Goal: Information Seeking & Learning: Learn about a topic

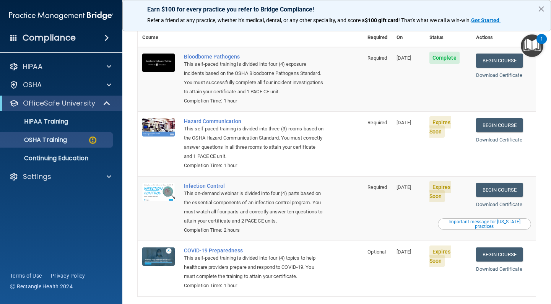
scroll to position [55, 0]
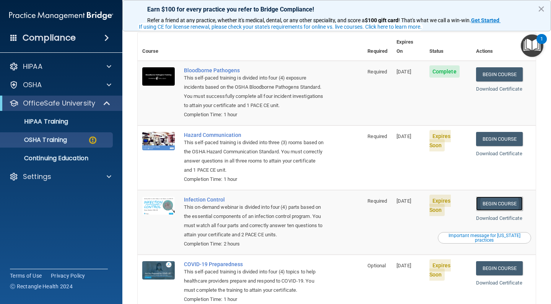
click at [492, 197] on link "Begin Course" at bounding box center [499, 204] width 47 height 14
click at [483, 262] on link "Begin Course" at bounding box center [499, 268] width 47 height 14
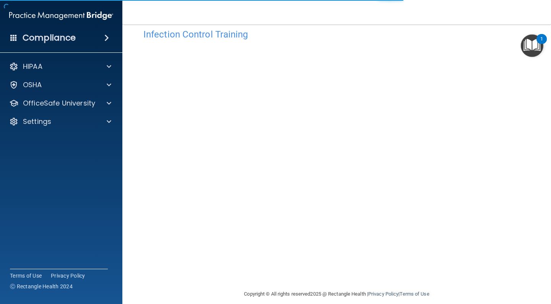
scroll to position [23, 0]
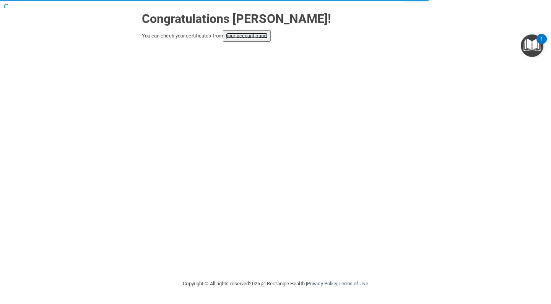
click at [248, 33] on link "your account page!" at bounding box center [247, 36] width 42 height 6
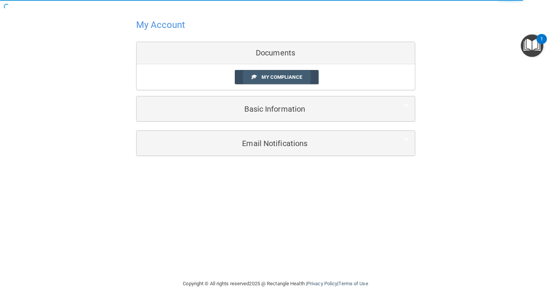
click at [259, 73] on link "My Compliance" at bounding box center [277, 77] width 84 height 14
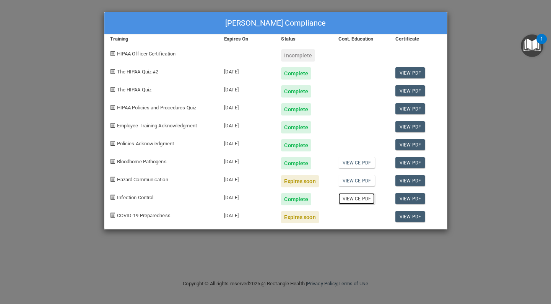
click at [346, 201] on link "View CE PDF" at bounding box center [357, 198] width 36 height 11
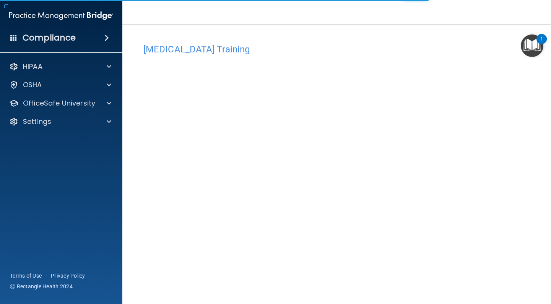
scroll to position [23, 0]
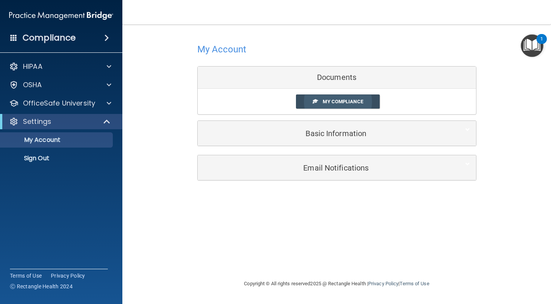
click at [335, 103] on span "My Compliance" at bounding box center [343, 102] width 40 height 6
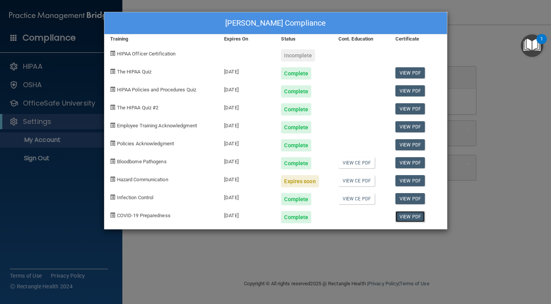
click at [399, 218] on link "View PDF" at bounding box center [410, 216] width 29 height 11
click at [504, 73] on div "Kristin Boswell's Compliance Training Expires On Status Cont. Education Certifi…" at bounding box center [275, 152] width 551 height 304
